Goal: Check status: Check status

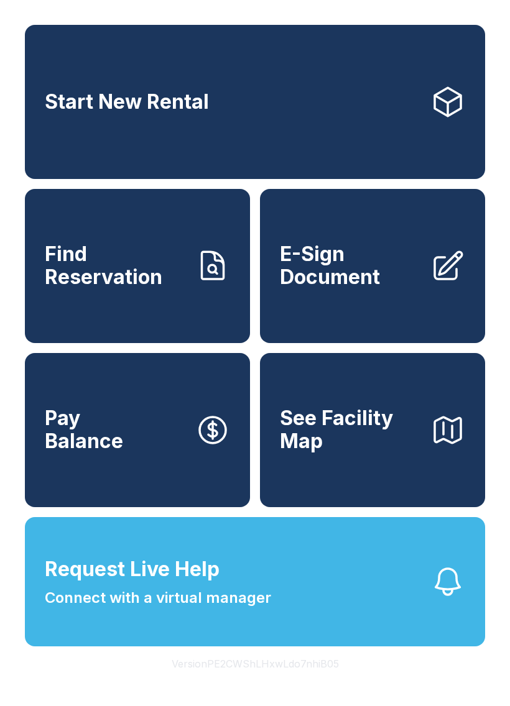
scroll to position [27, 0]
click at [101, 281] on link "Find Reservation" at bounding box center [137, 266] width 225 height 154
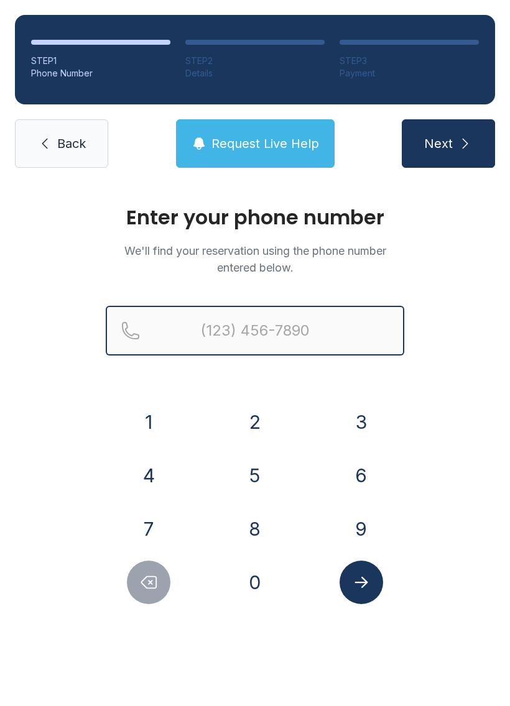
click at [244, 327] on input "Reservation phone number" at bounding box center [255, 331] width 298 height 50
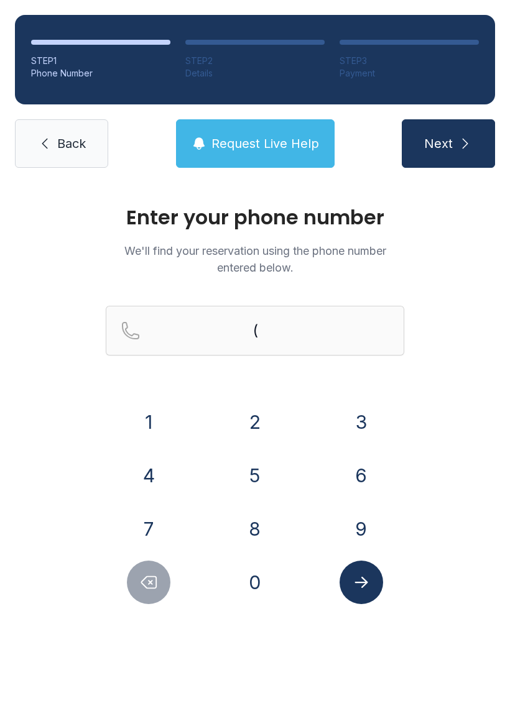
click at [354, 467] on button "6" at bounding box center [361, 476] width 44 height 44
click at [257, 483] on button "5" at bounding box center [255, 476] width 44 height 44
click at [142, 424] on button "1" at bounding box center [149, 422] width 44 height 44
click at [377, 409] on button "3" at bounding box center [361, 422] width 44 height 44
click at [257, 590] on button "0" at bounding box center [255, 583] width 44 height 44
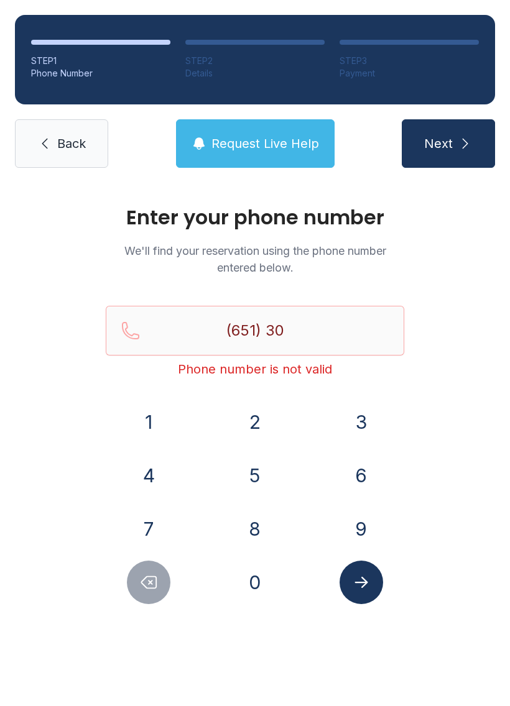
click at [253, 426] on button "2" at bounding box center [255, 422] width 44 height 44
click at [260, 534] on button "8" at bounding box center [255, 529] width 44 height 44
click at [260, 533] on button "8" at bounding box center [255, 529] width 44 height 44
click at [262, 532] on button "8" at bounding box center [255, 529] width 44 height 44
click at [253, 431] on button "2" at bounding box center [255, 422] width 44 height 44
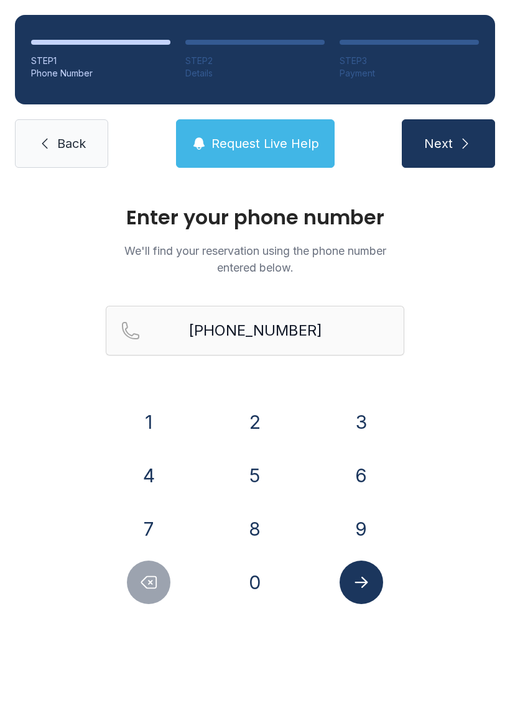
click at [363, 592] on button "Submit lookup form" at bounding box center [361, 583] width 44 height 44
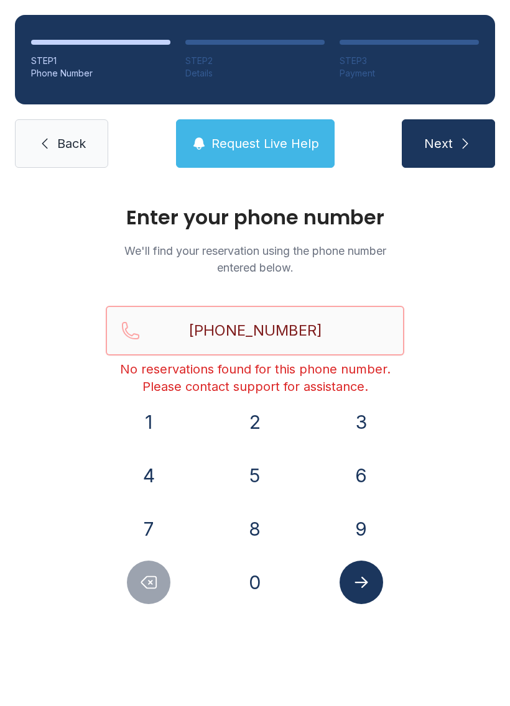
click at [346, 352] on input "[PHONE_NUMBER]" at bounding box center [255, 331] width 298 height 50
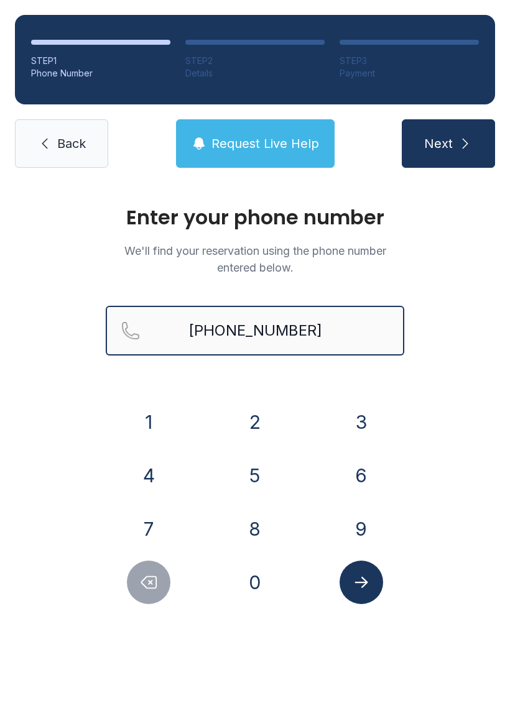
type input "[PHONE_NUMBER]"
click at [447, 144] on button "Next" at bounding box center [447, 143] width 93 height 48
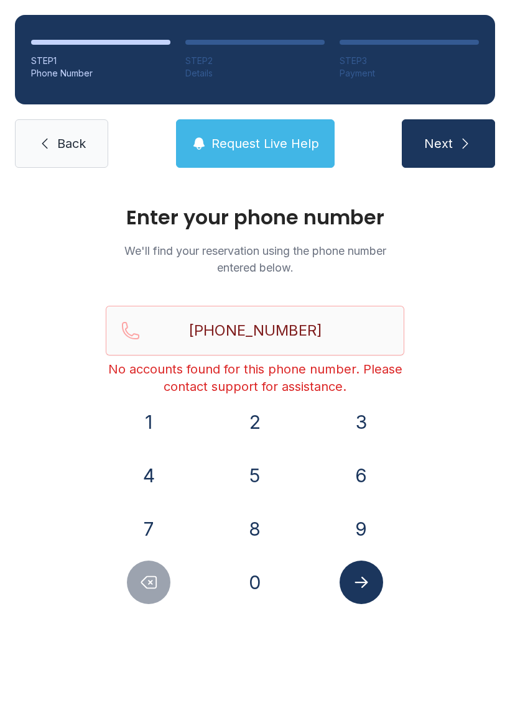
click at [64, 160] on link "Back" at bounding box center [61, 143] width 93 height 48
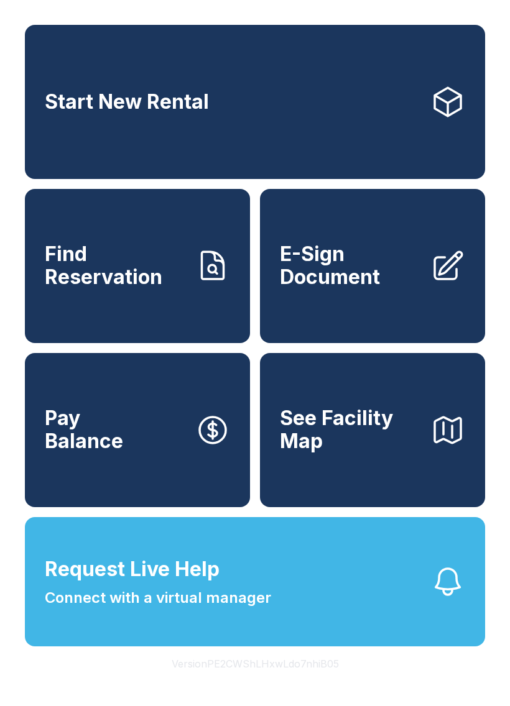
click at [380, 625] on button "Request Live Help Connect with a virtual manager" at bounding box center [255, 581] width 460 height 129
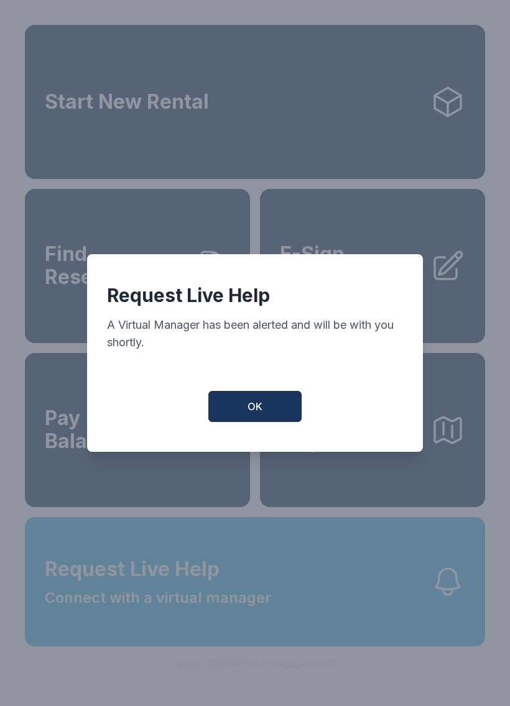
click at [262, 409] on span "OK" at bounding box center [254, 406] width 15 height 15
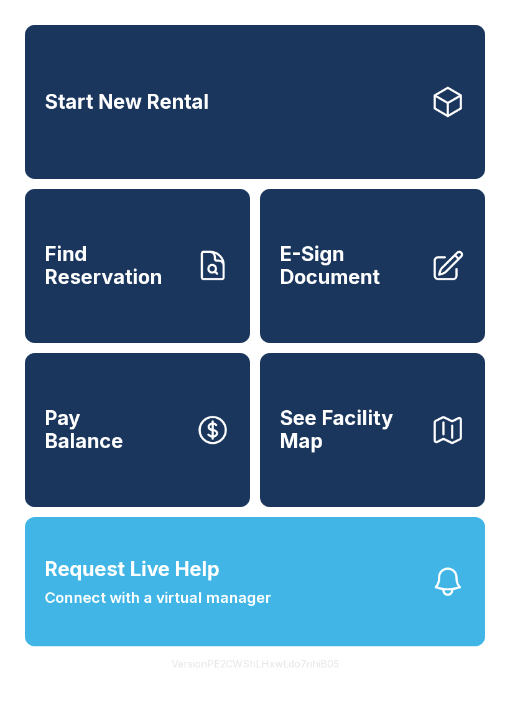
click at [152, 288] on span "Find Reservation" at bounding box center [115, 265] width 140 height 45
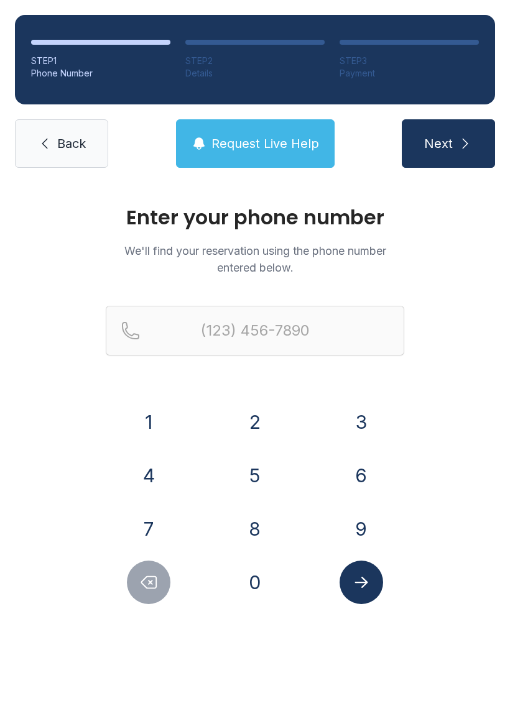
click at [449, 153] on button "Next" at bounding box center [447, 143] width 93 height 48
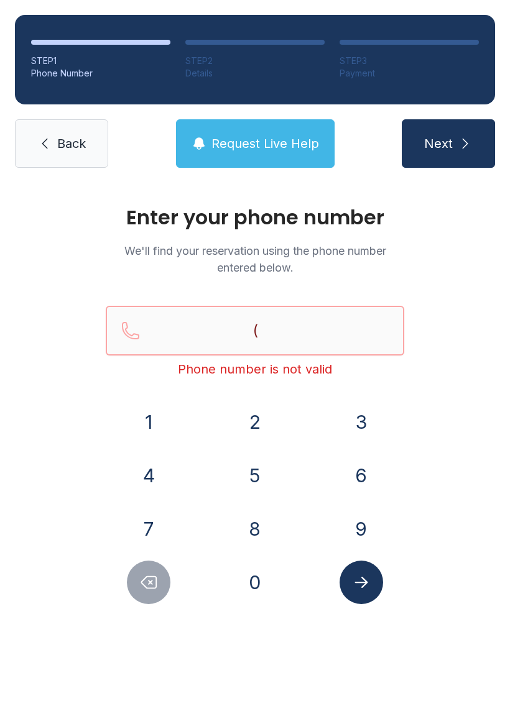
type input "("
click at [64, 147] on span "Back" at bounding box center [71, 143] width 29 height 17
